Goal: Find specific page/section: Find specific page/section

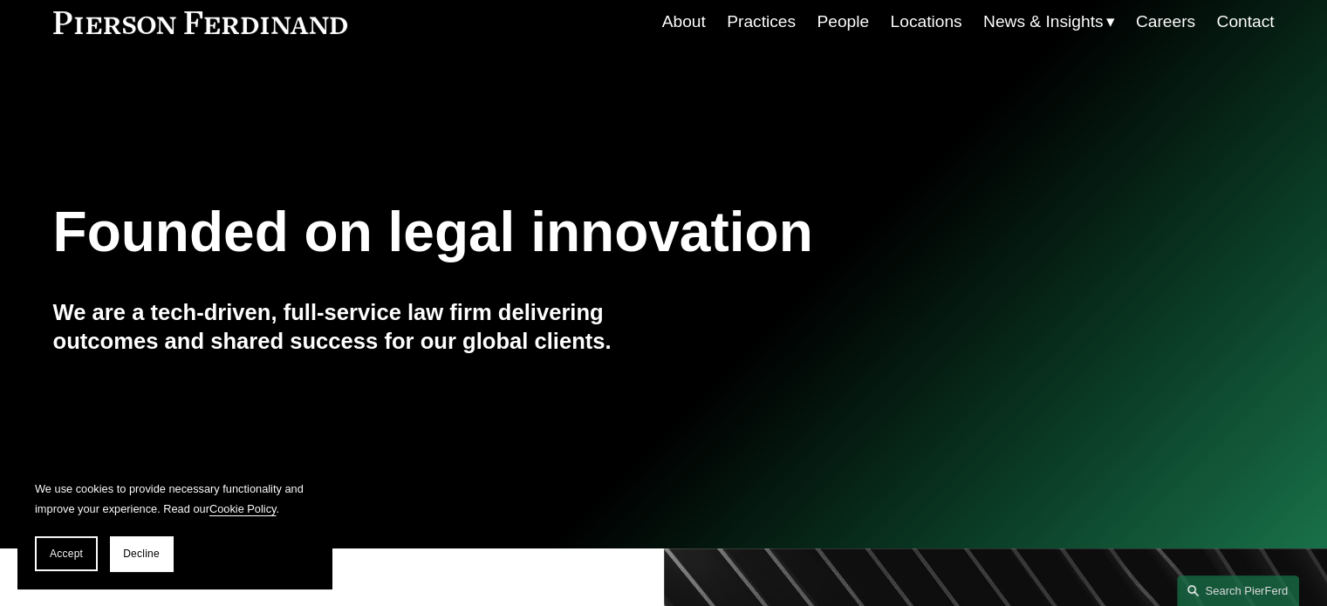
scroll to position [139, 0]
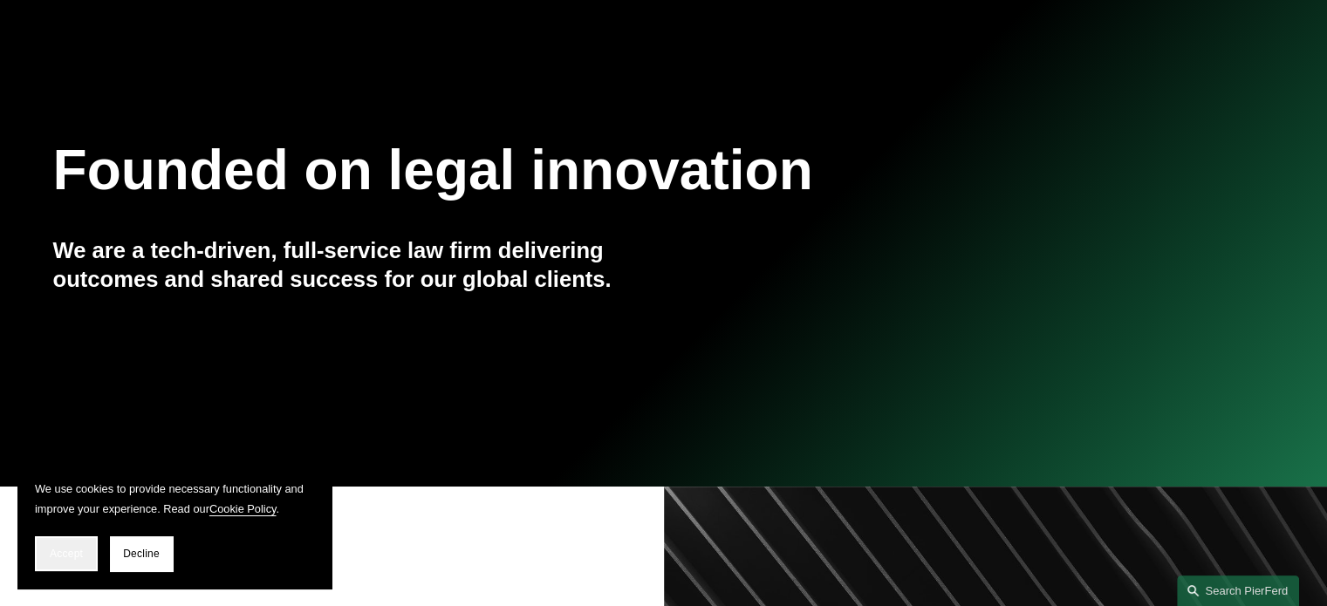
click at [62, 554] on span "Accept" at bounding box center [66, 554] width 33 height 12
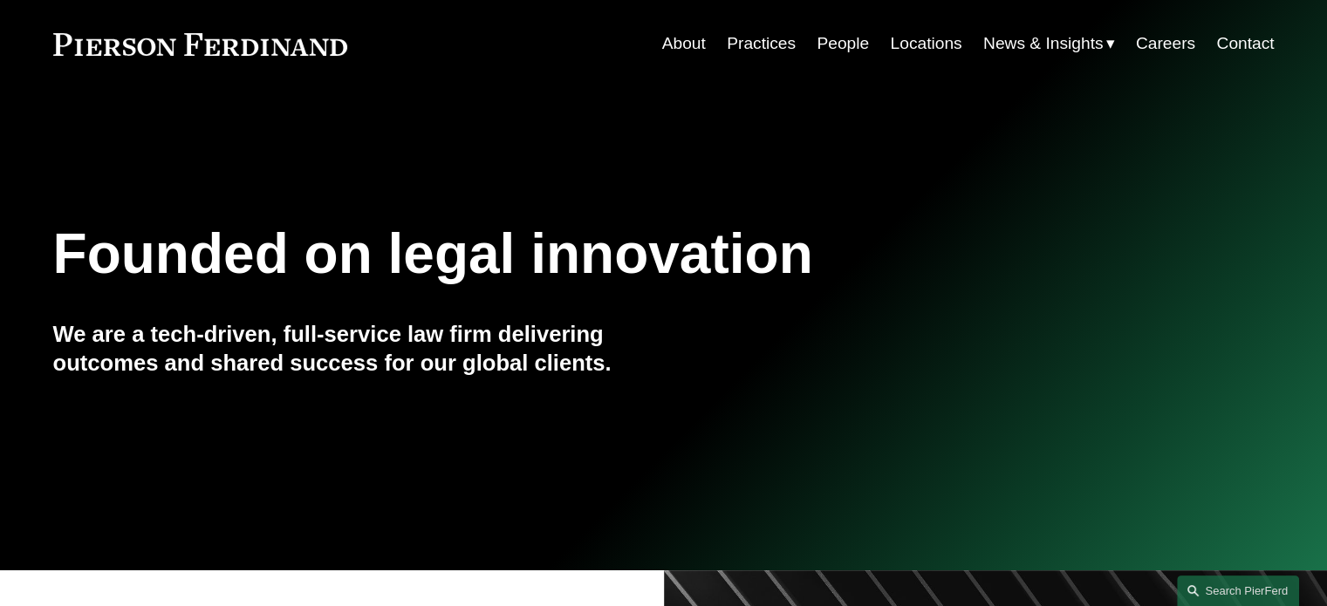
scroll to position [0, 0]
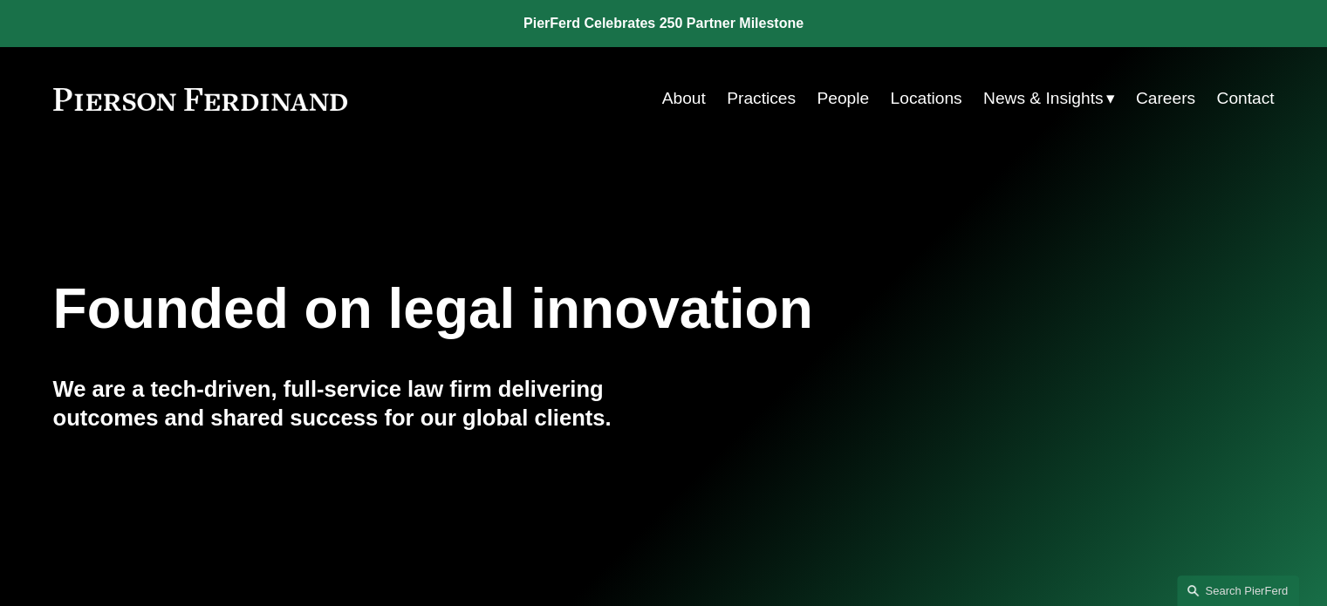
click at [907, 98] on link "Locations" at bounding box center [926, 98] width 72 height 33
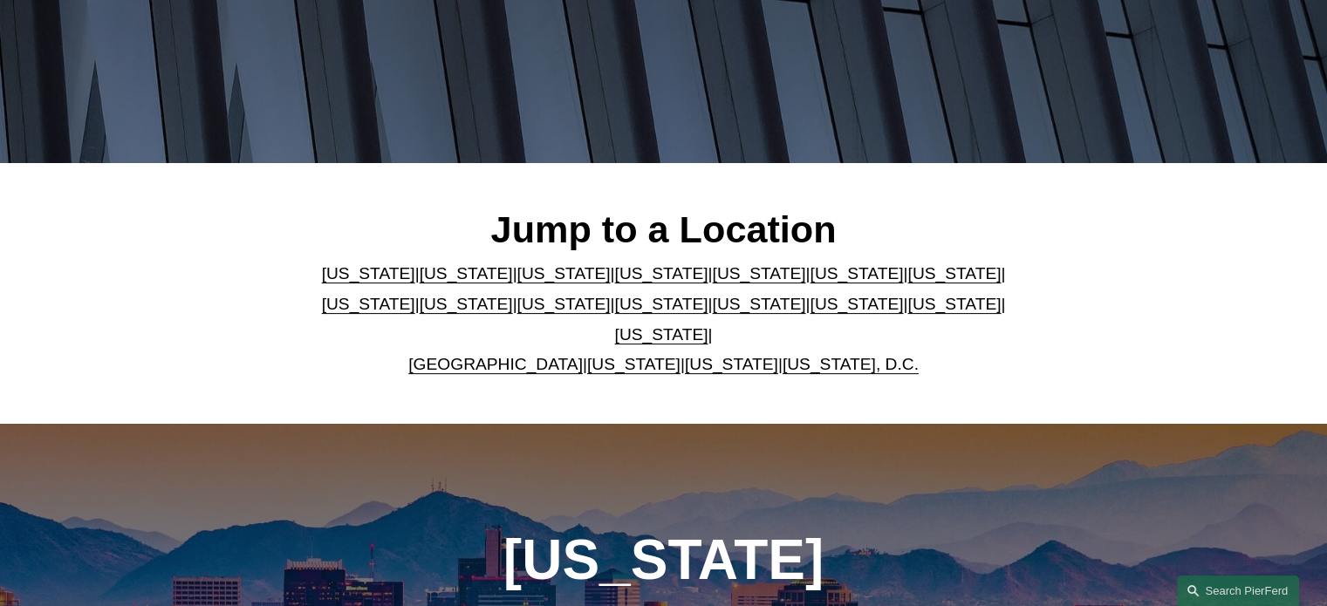
scroll to position [337, 0]
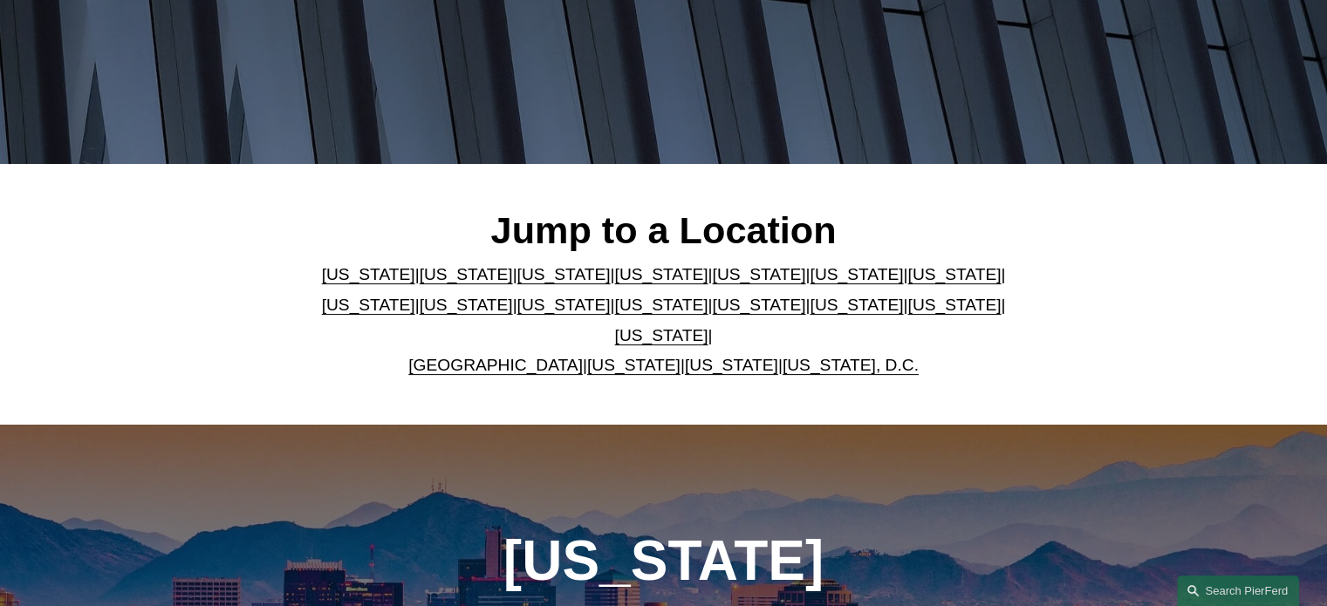
click at [809, 283] on link "[US_STATE]" at bounding box center [855, 274] width 93 height 18
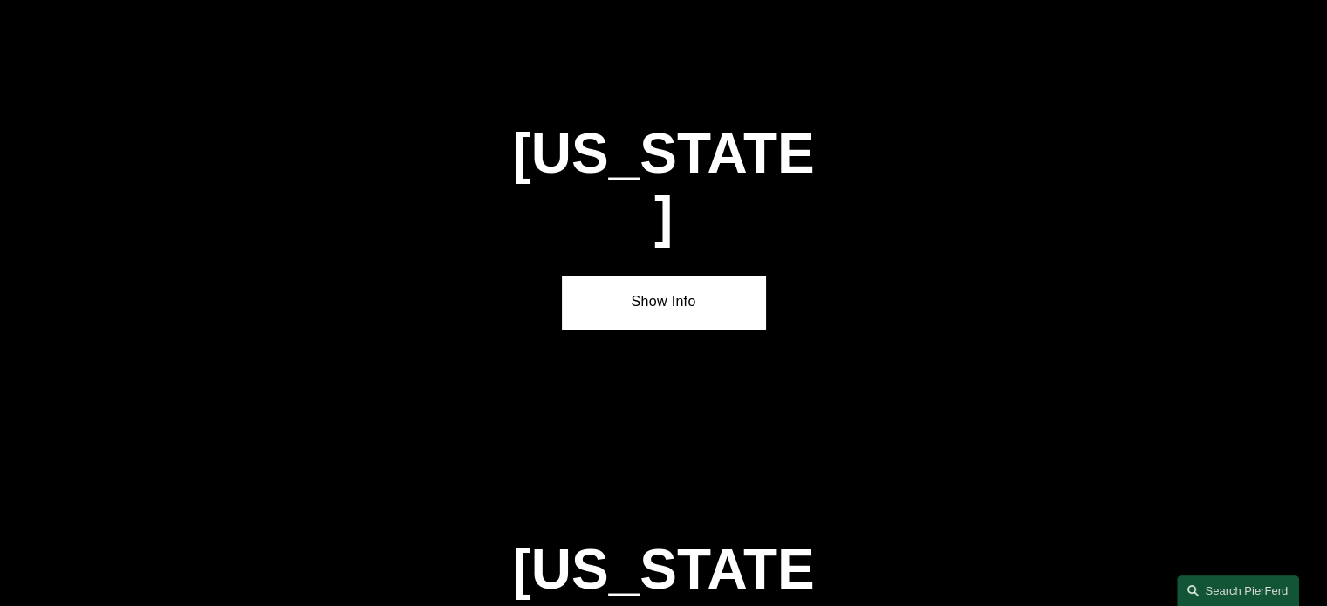
scroll to position [2585, 0]
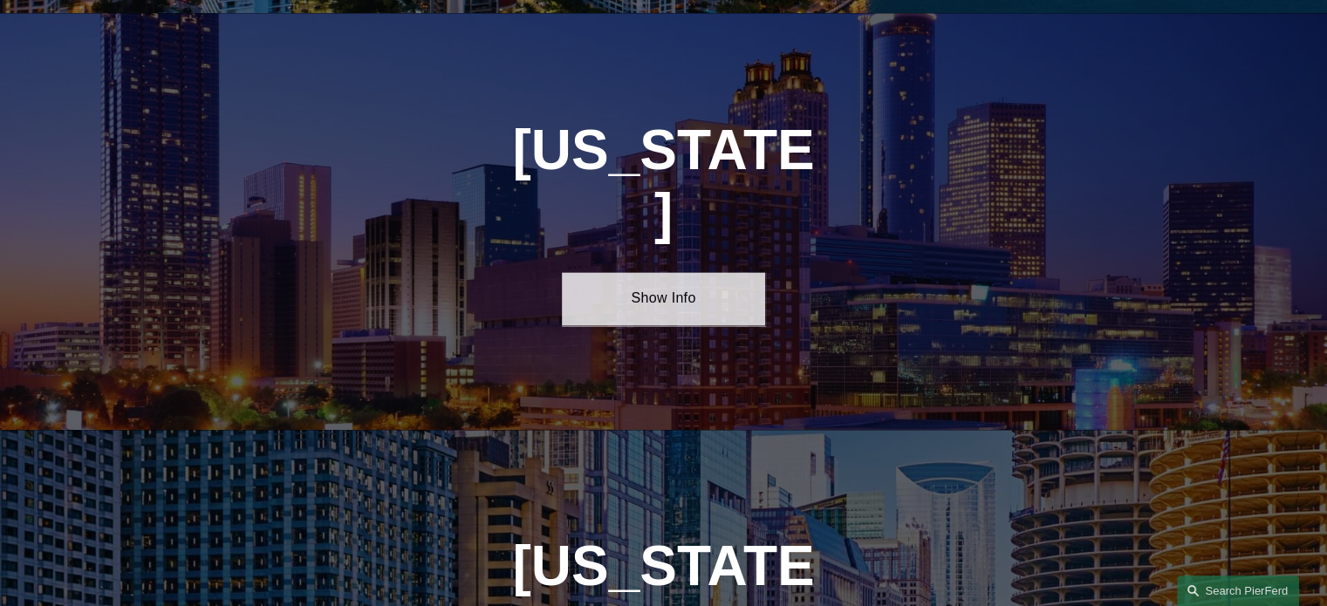
click at [656, 272] on link "Show Info" at bounding box center [663, 298] width 203 height 52
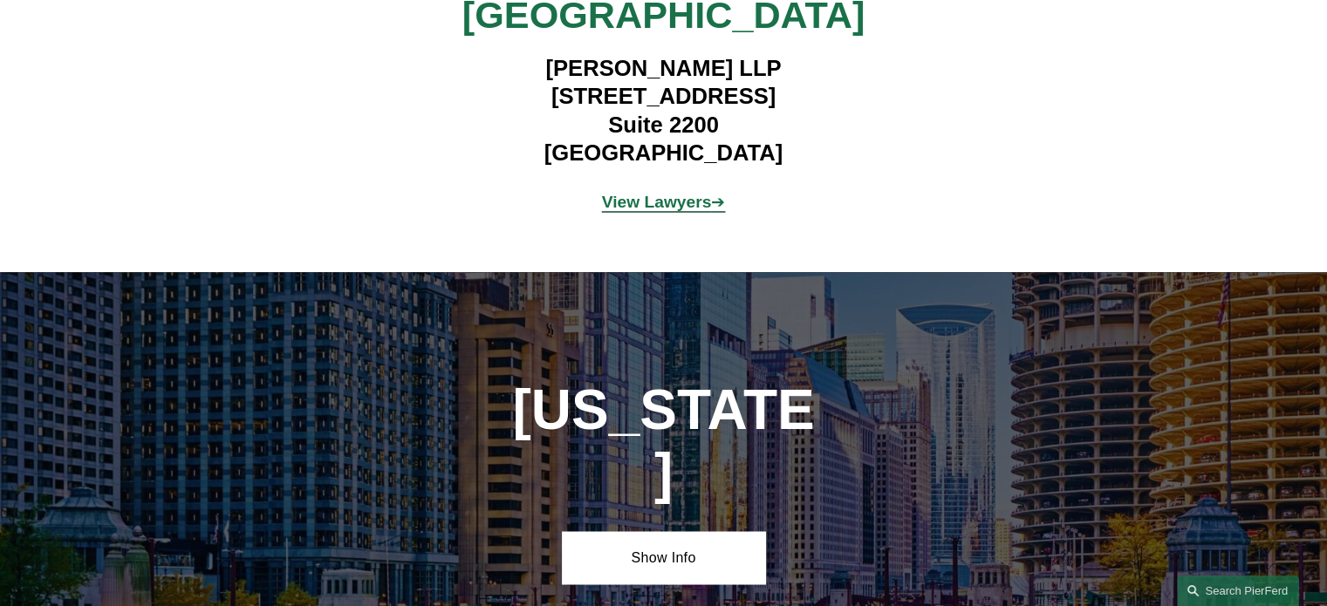
scroll to position [3014, 0]
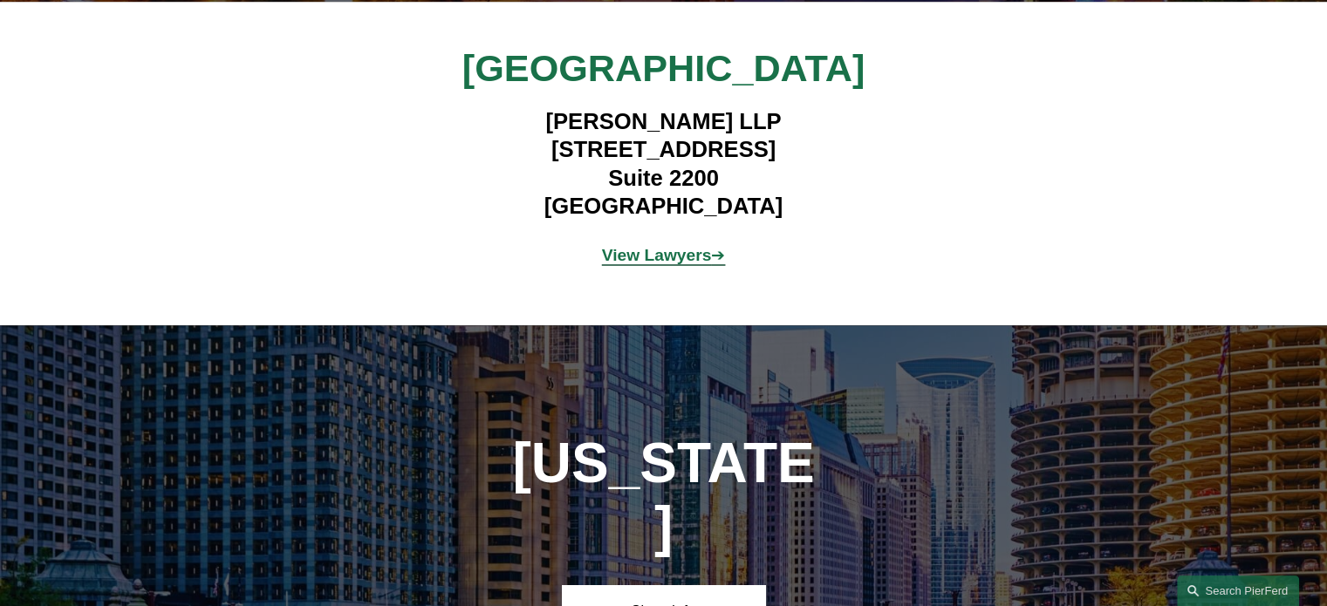
drag, startPoint x: 968, startPoint y: 555, endPoint x: 637, endPoint y: 195, distance: 489.5
click at [637, 246] on strong "View Lawyers" at bounding box center [657, 255] width 110 height 18
